Goal: Find specific page/section: Find specific page/section

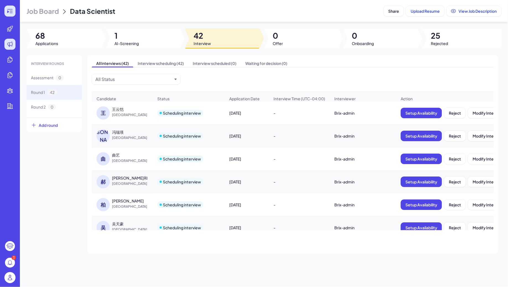
click at [8, 11] on icon at bounding box center [8, 12] width 2 height 3
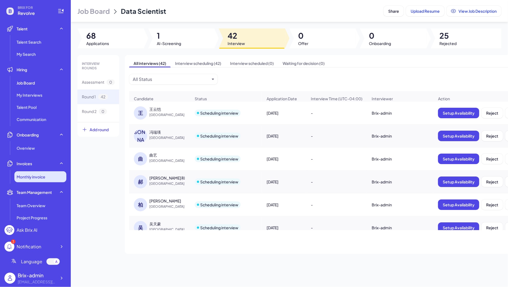
scroll to position [94, 0]
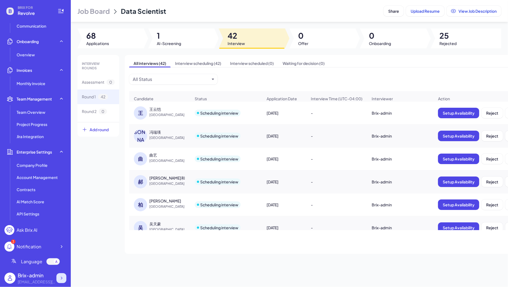
click at [64, 276] on div at bounding box center [61, 279] width 10 height 10
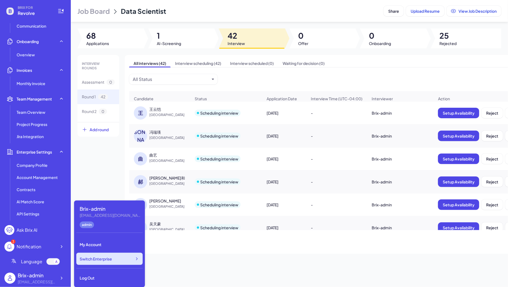
click at [108, 256] on div "Switch Enterprise" at bounding box center [109, 259] width 66 height 12
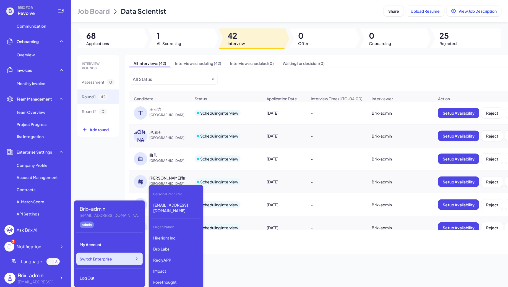
scroll to position [1503, 0]
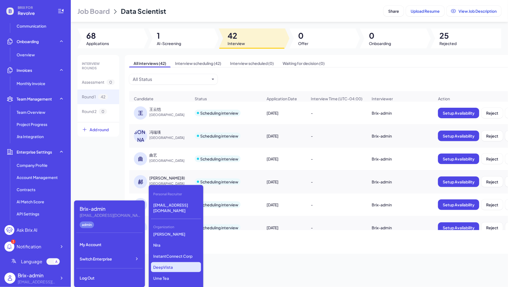
click at [172, 263] on p "DeepVista" at bounding box center [176, 268] width 50 height 10
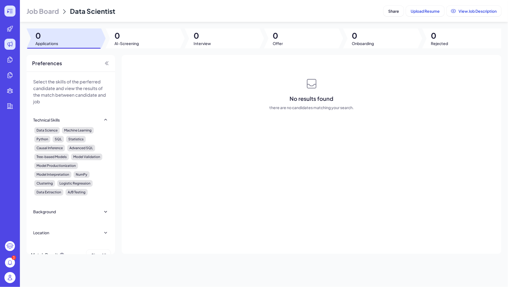
click at [11, 15] on div at bounding box center [9, 11] width 11 height 11
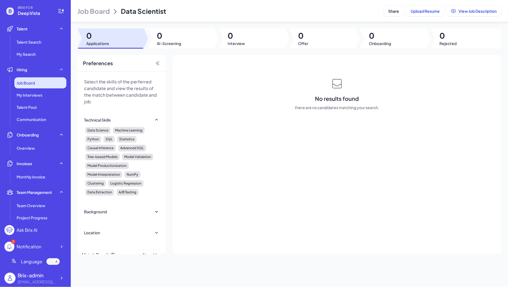
click at [45, 87] on div "Job Board" at bounding box center [40, 82] width 52 height 11
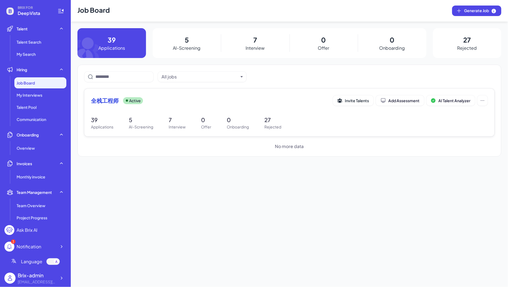
click at [168, 114] on div "全栈工程师 Active Invite Talents Add Assessment AI Talent Analyzer 39 Applications 5…" at bounding box center [289, 113] width 410 height 48
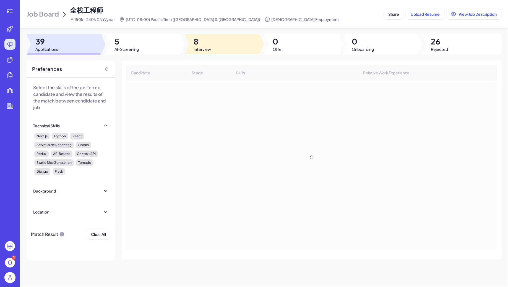
click at [221, 44] on div at bounding box center [222, 44] width 75 height 20
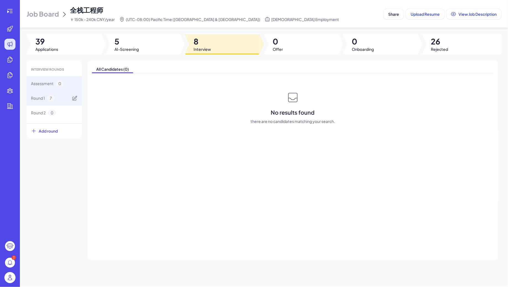
click at [46, 99] on div "Round 1 7" at bounding box center [43, 98] width 24 height 6
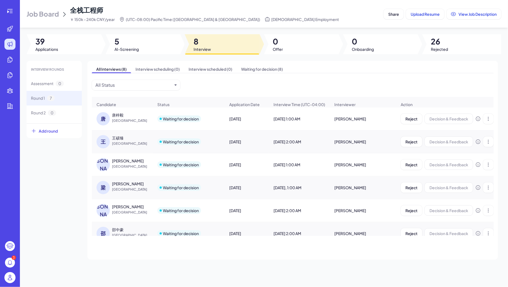
click at [123, 115] on div "唐梓毅" at bounding box center [118, 115] width 12 height 6
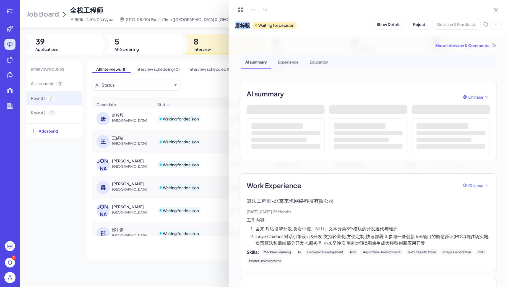
drag, startPoint x: 236, startPoint y: 24, endPoint x: 250, endPoint y: 25, distance: 13.9
click at [250, 25] on span "唐梓毅" at bounding box center [242, 25] width 15 height 7
copy span "唐梓毅"
